Goal: Check status: Check status

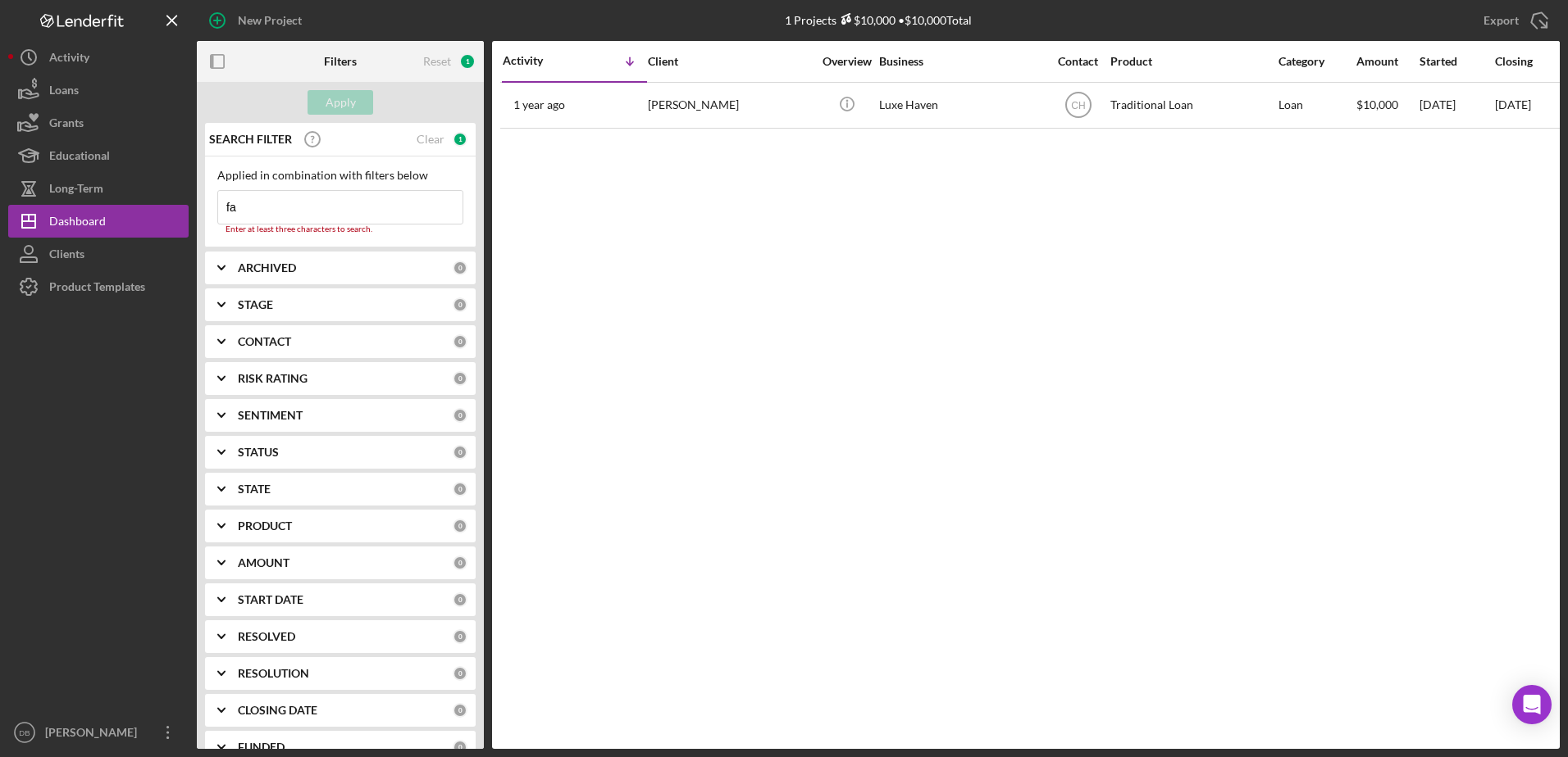
type input "f"
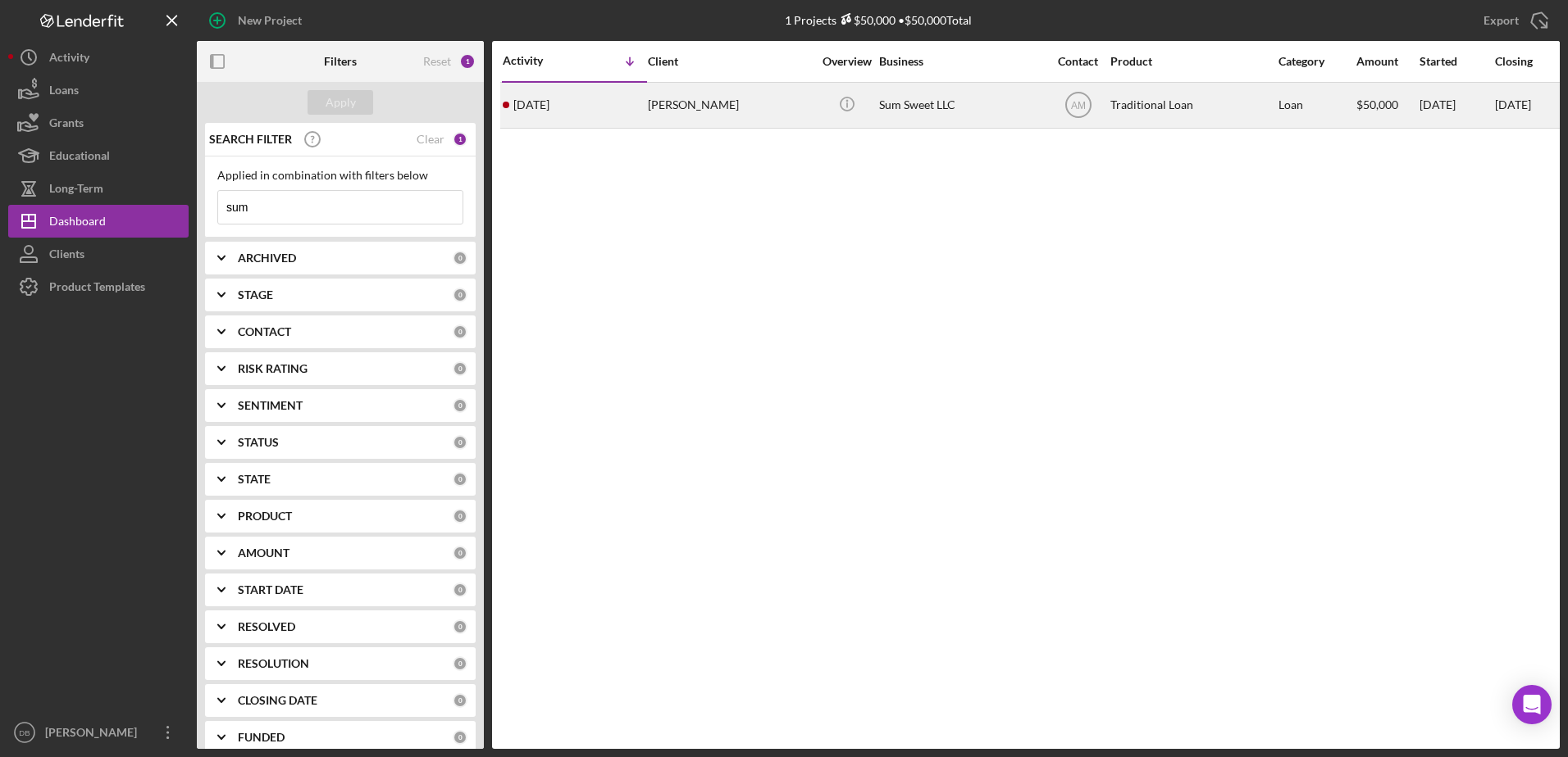
type input "sum"
click at [683, 104] on div "[PERSON_NAME]" at bounding box center [730, 105] width 164 height 44
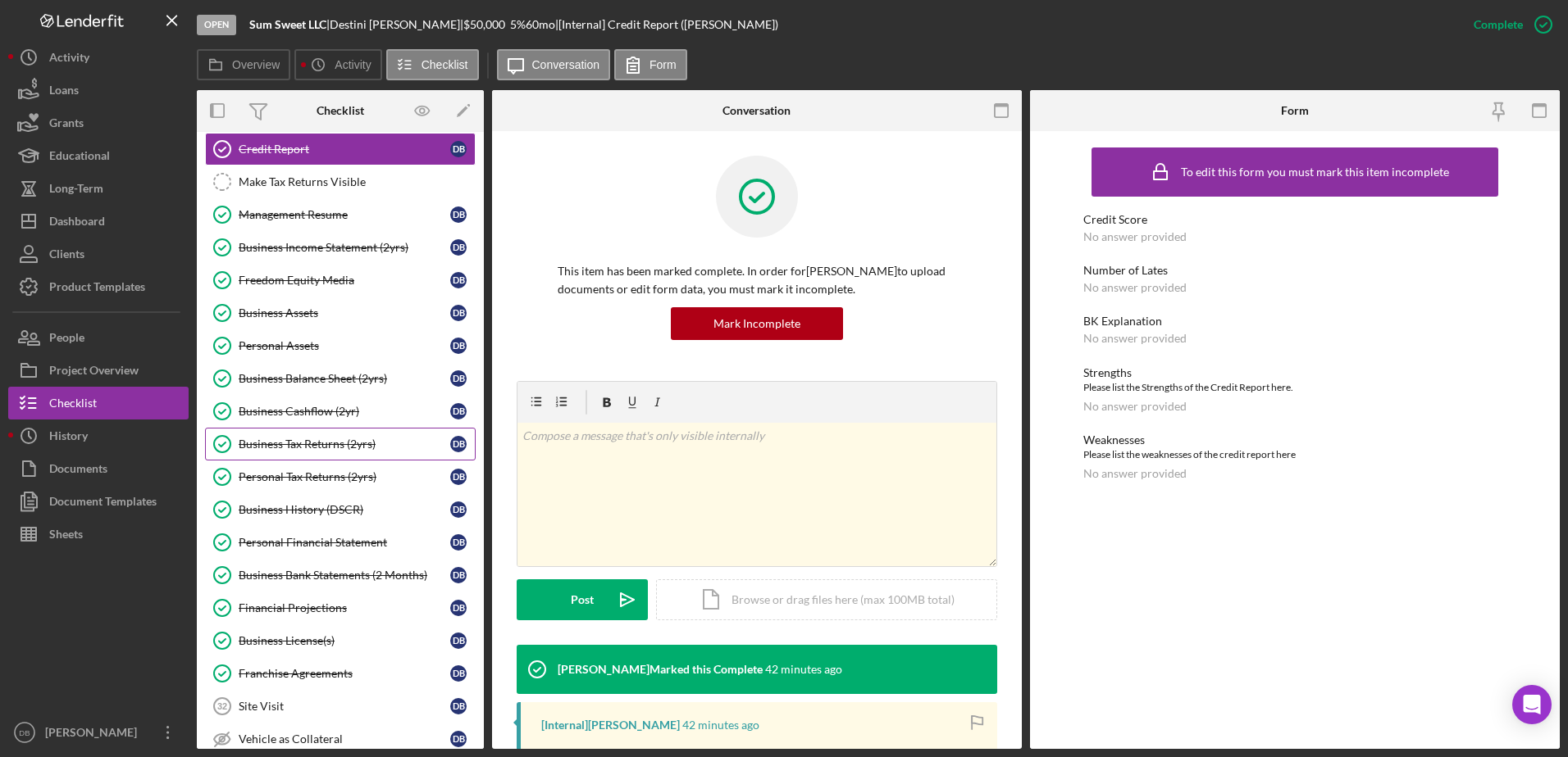
scroll to position [164, 0]
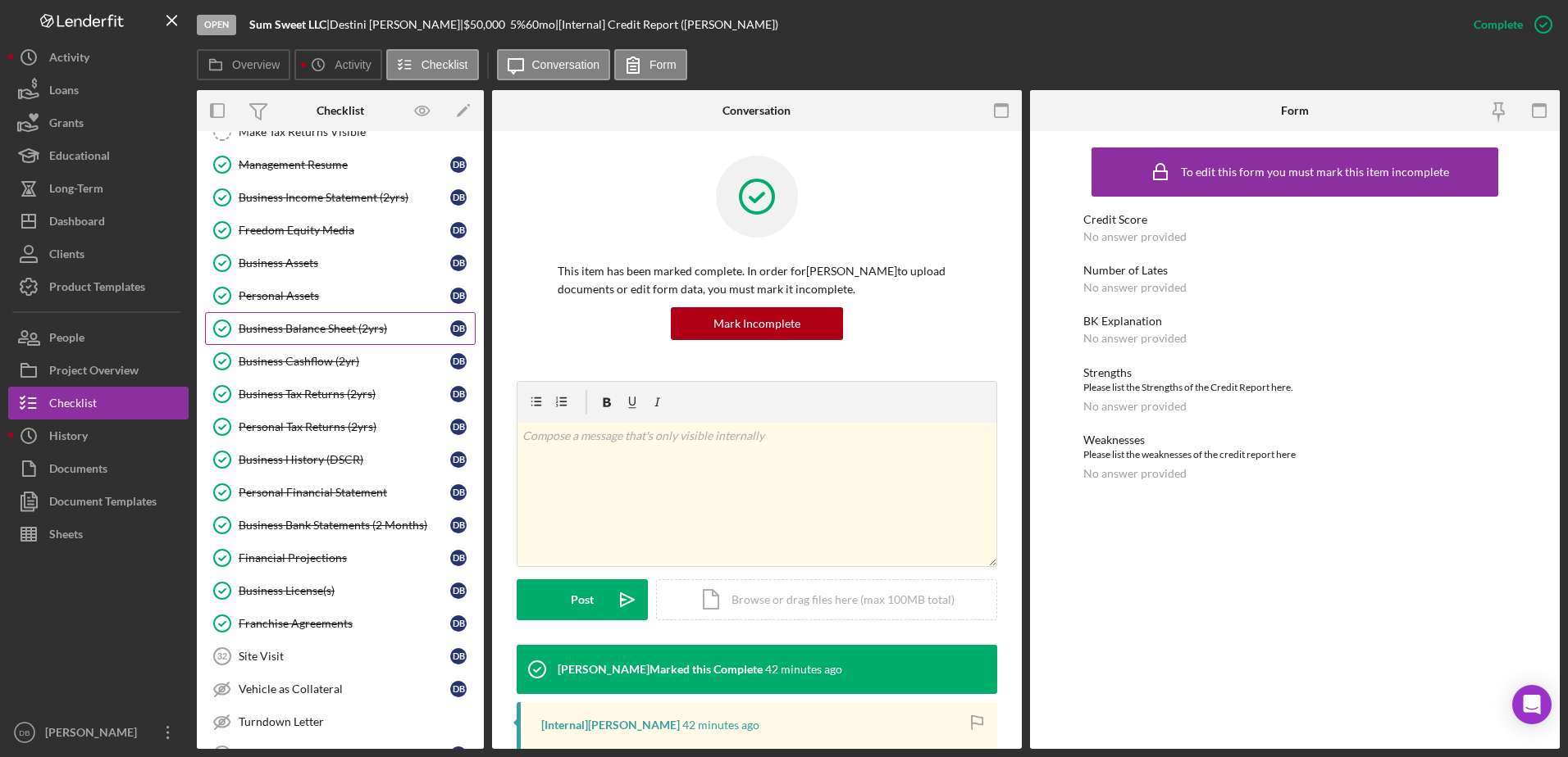
click at [315, 333] on div "Business Balance Sheet (2yrs)" at bounding box center [345, 328] width 211 height 13
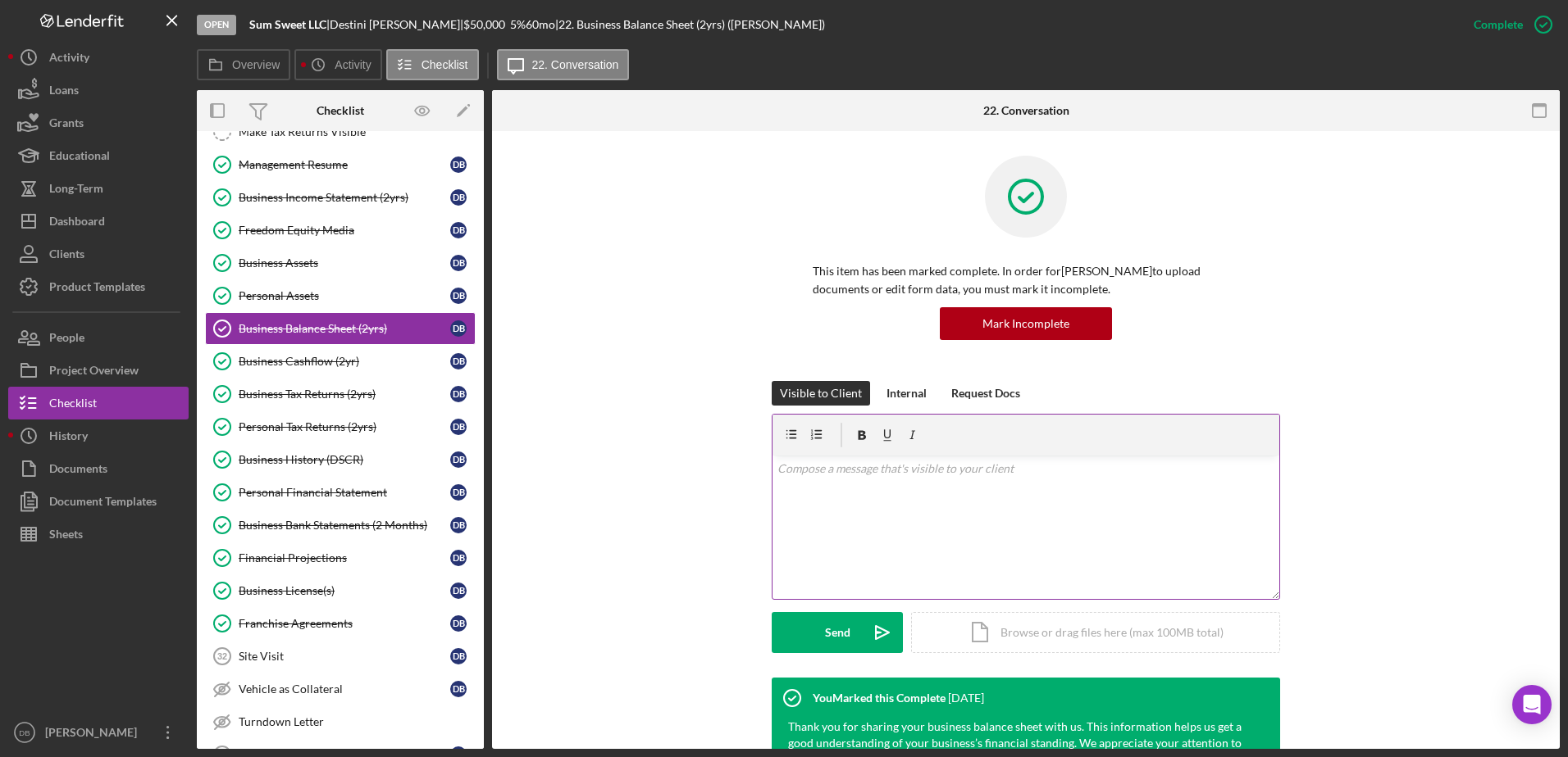
click at [870, 525] on div "v Color teal Color pink Remove color Add row above Add row below Add column bef…" at bounding box center [1026, 527] width 507 height 143
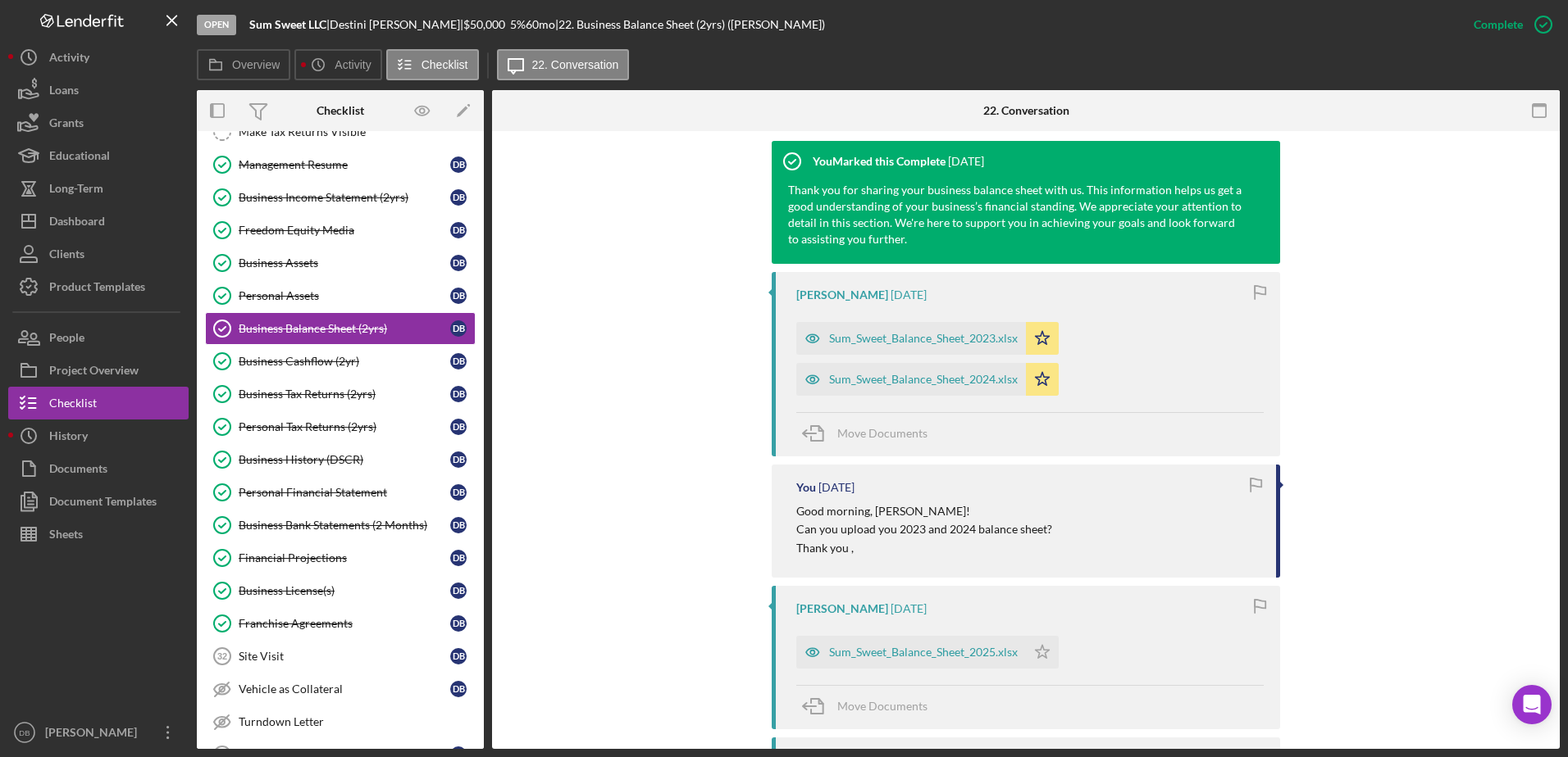
scroll to position [491, 0]
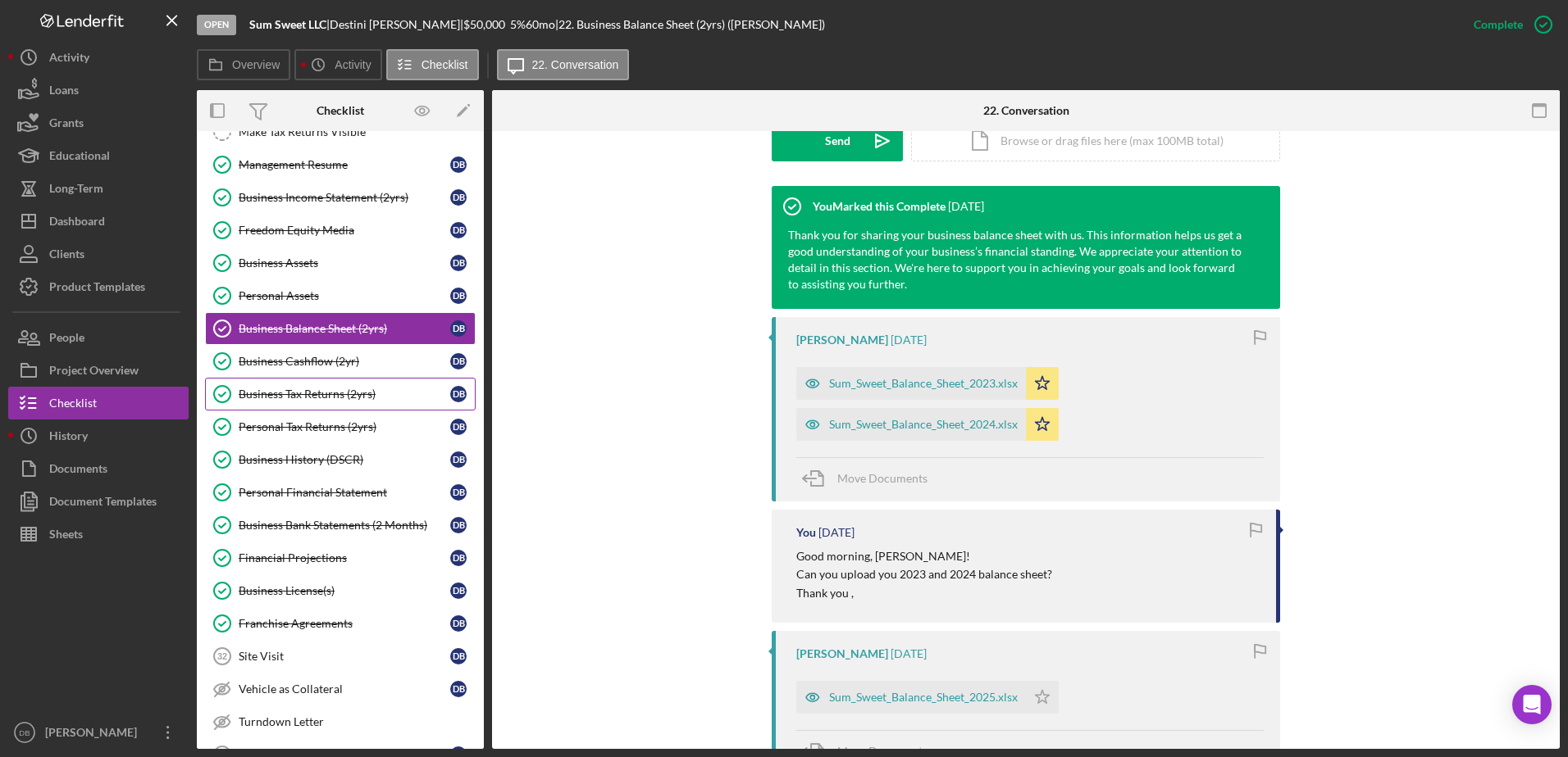
click at [344, 388] on div "Business Tax Returns (2yrs)" at bounding box center [345, 394] width 211 height 13
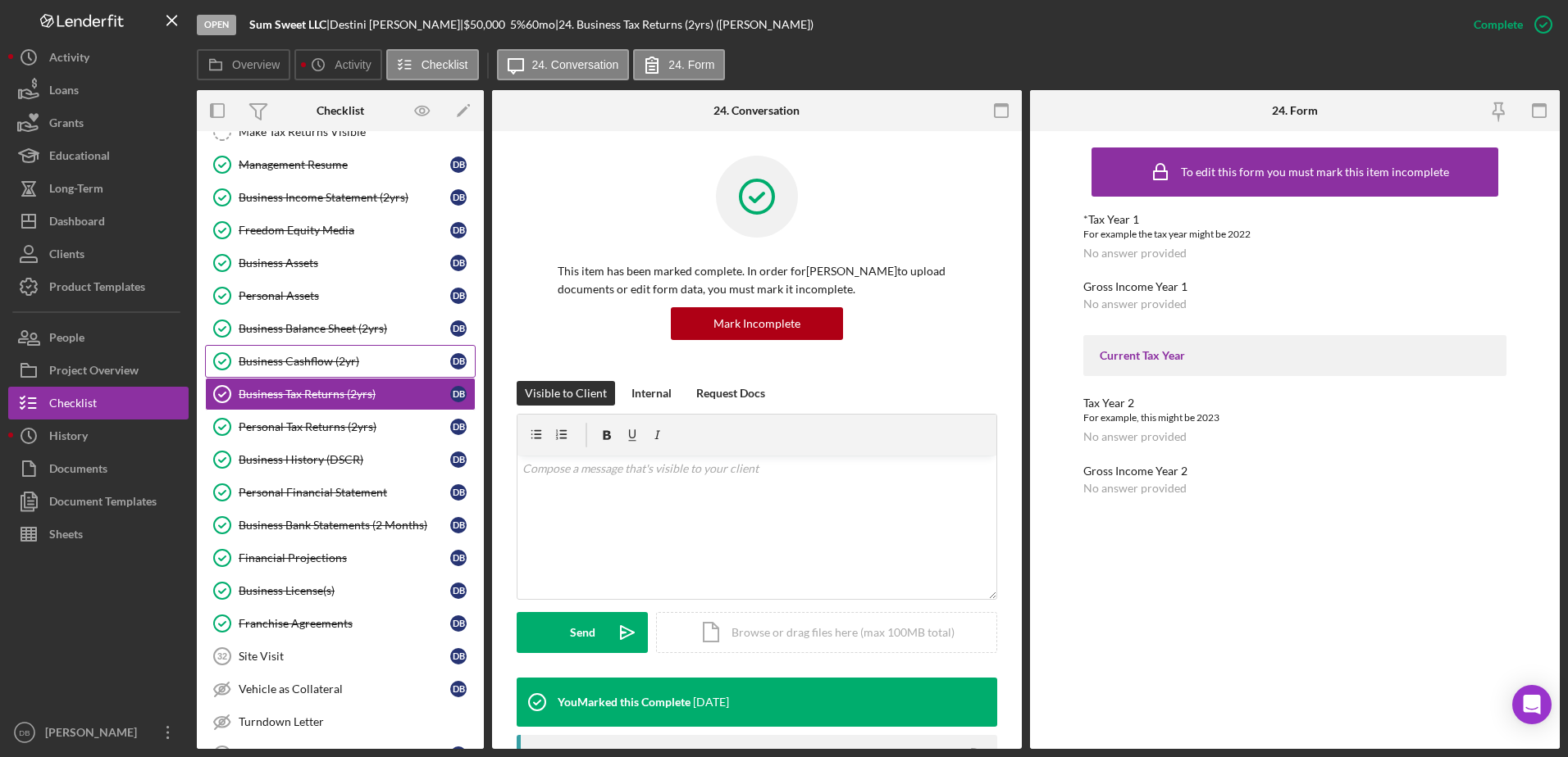
click at [338, 363] on div "Business Cashflow (2yr)" at bounding box center [345, 361] width 211 height 13
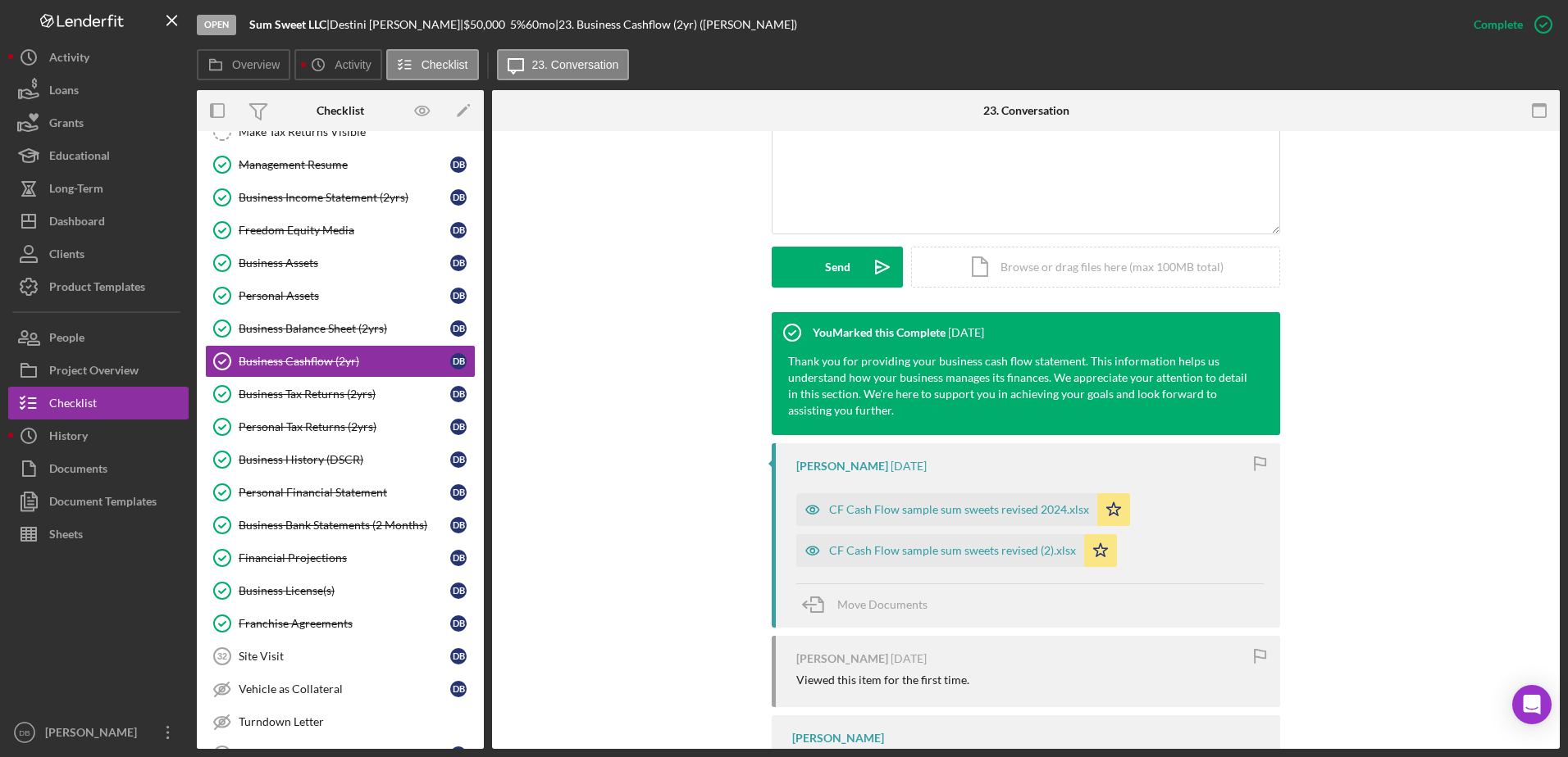
scroll to position [528, 0]
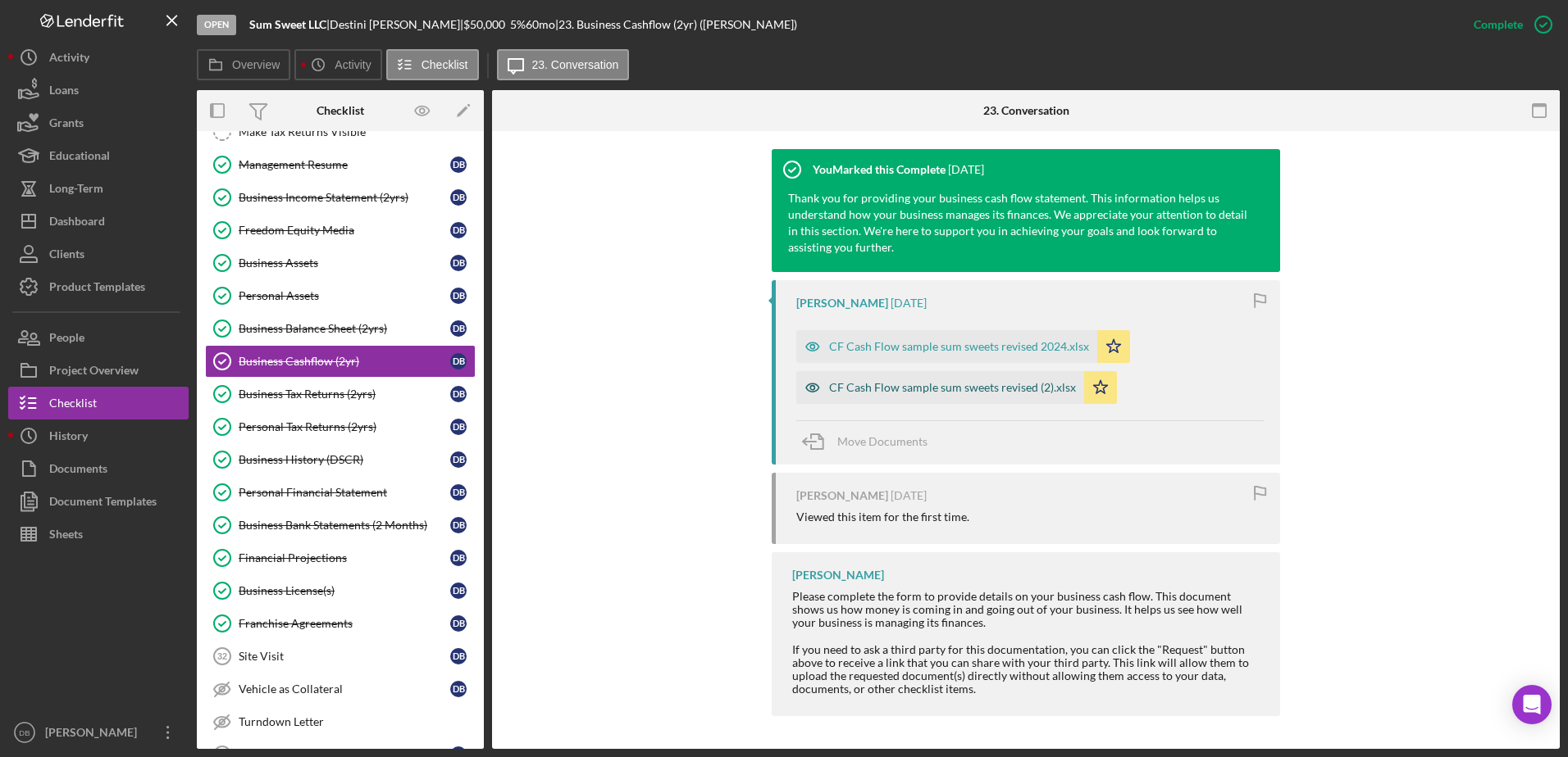
click at [908, 385] on div "CF Cash Flow sample sum sweets revised (2).xlsx" at bounding box center [952, 388] width 247 height 13
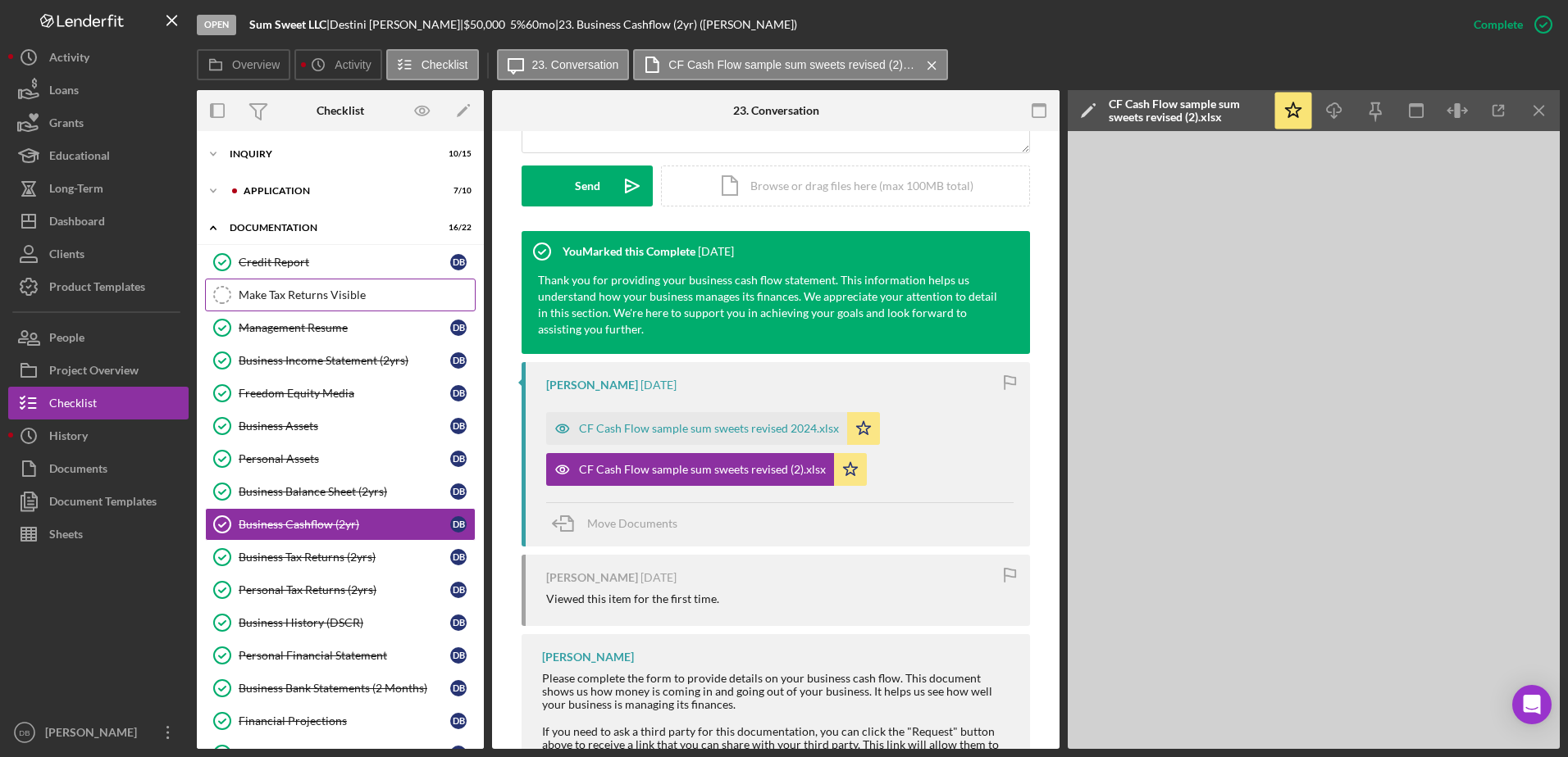
scroll to position [0, 0]
click at [280, 159] on div "Inquiry" at bounding box center [346, 155] width 234 height 9
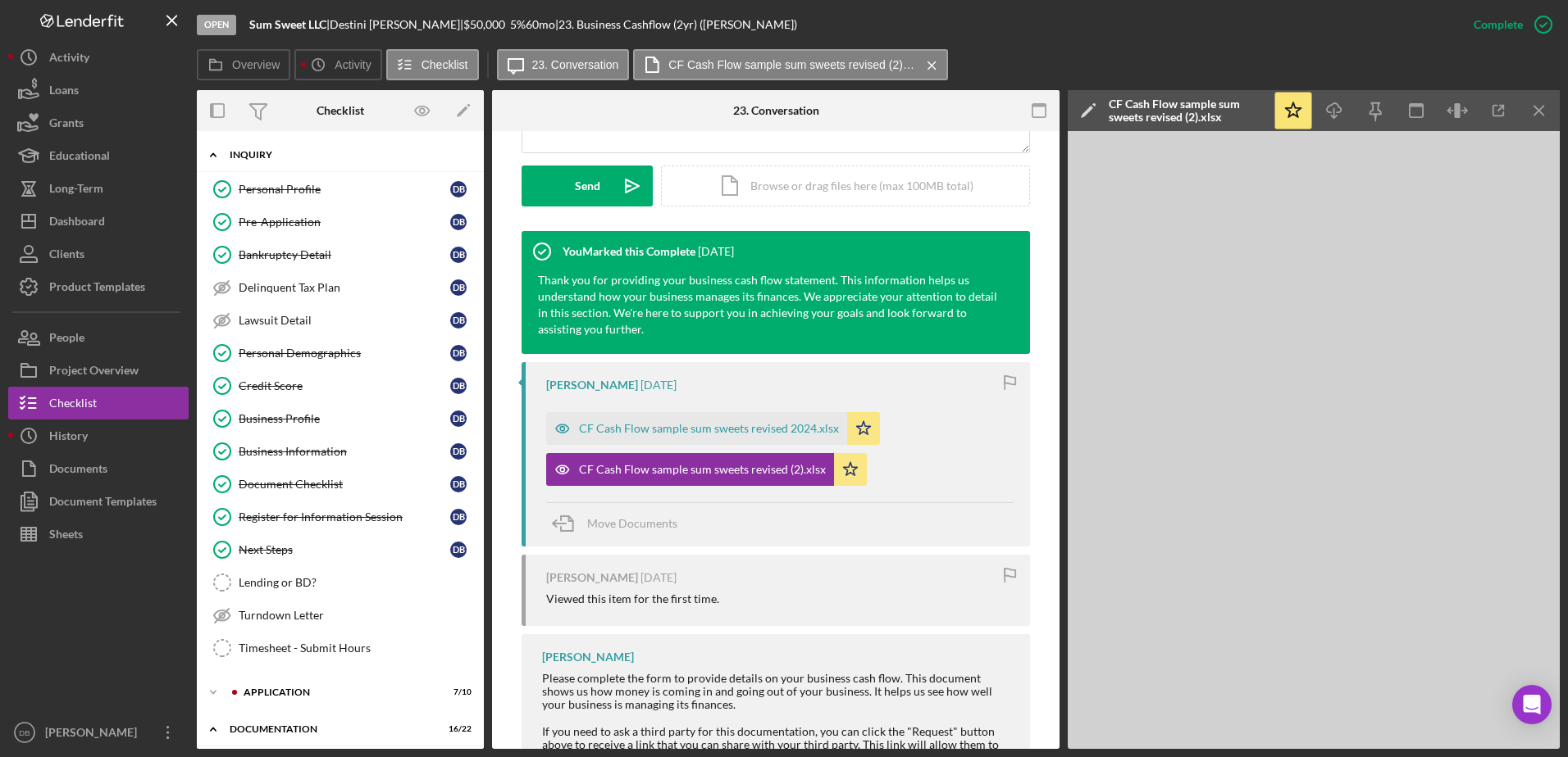
click at [285, 151] on div "Inquiry" at bounding box center [346, 155] width 234 height 9
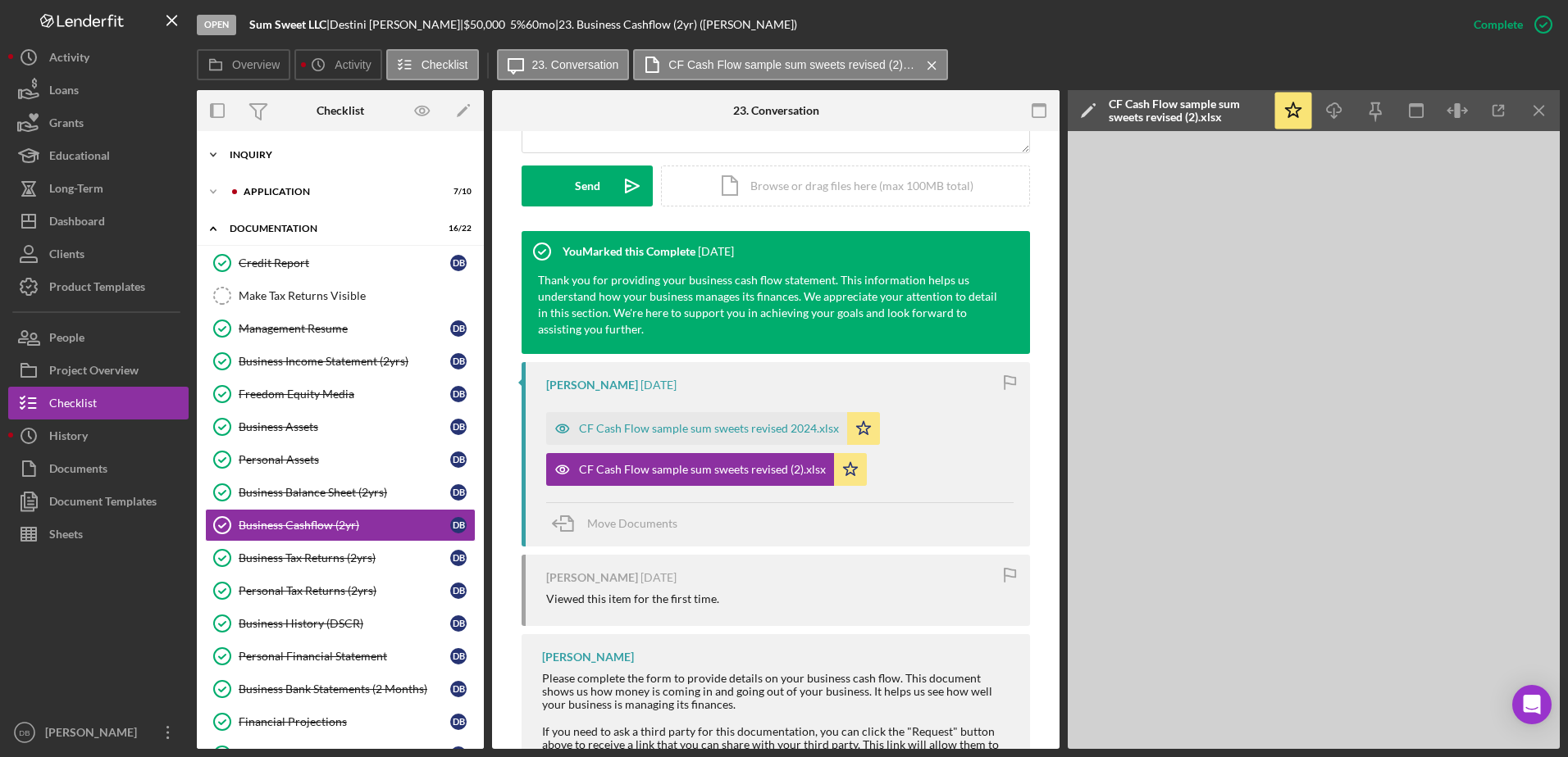
click at [255, 162] on div "Icon/Expander Inquiry 10 / 15" at bounding box center [340, 155] width 287 height 33
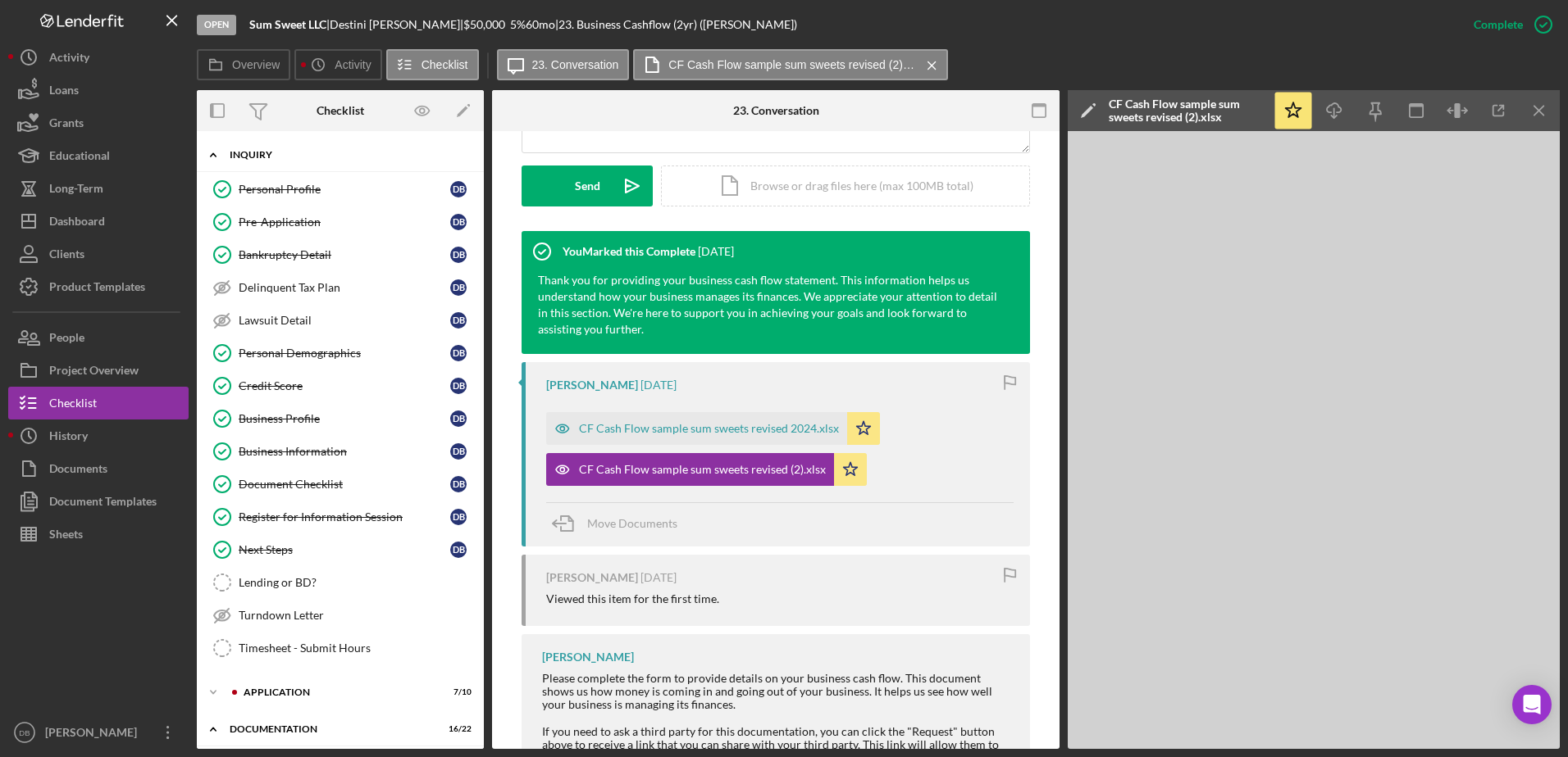
click at [247, 150] on div "Inquiry" at bounding box center [346, 155] width 234 height 9
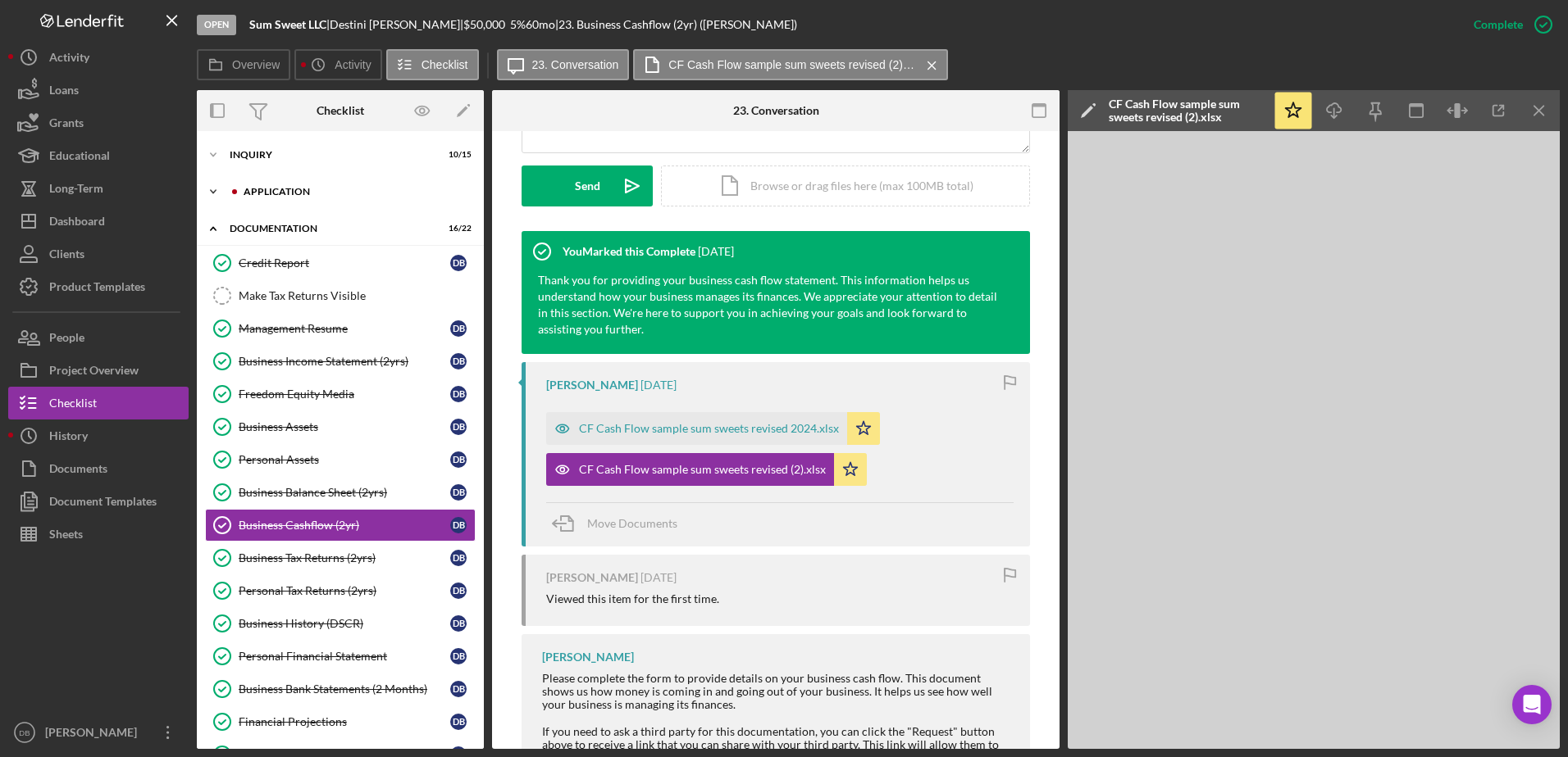
click at [289, 193] on div "Application" at bounding box center [353, 191] width 220 height 9
